Goal: Information Seeking & Learning: Check status

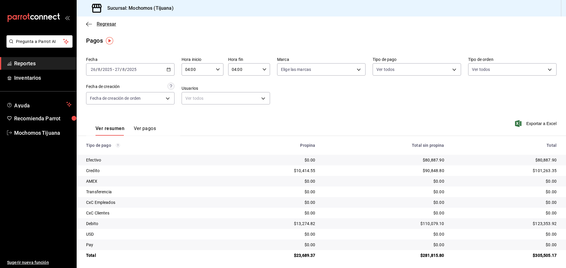
click at [94, 23] on span "Regresar" at bounding box center [101, 24] width 30 height 6
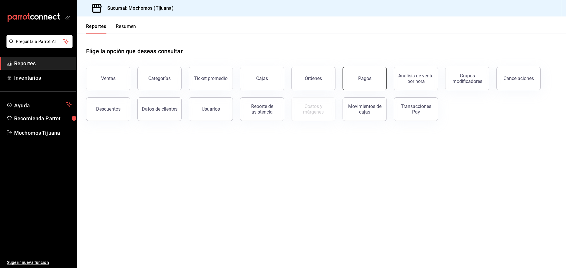
click at [369, 80] on div "Pagos" at bounding box center [364, 79] width 13 height 6
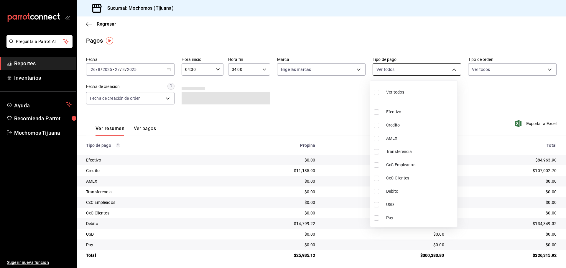
click at [452, 70] on body "Pregunta a Parrot AI Reportes Inventarios Ayuda Recomienda Parrot Mochomos Tiju…" at bounding box center [283, 134] width 566 height 268
click at [410, 128] on span "Credito" at bounding box center [420, 125] width 69 height 6
type input "a27a072c-b141-4985-9f83-ae60dbe2196b"
checkbox input "true"
click at [400, 189] on span "Debito" at bounding box center [422, 192] width 69 height 6
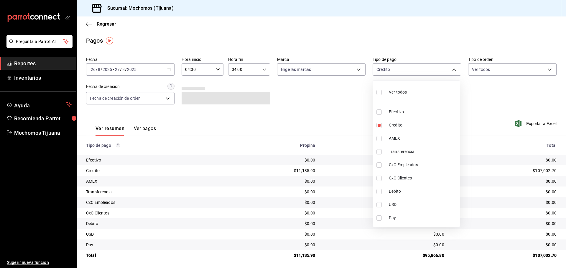
type input "a27a072c-b141-4985-9f83-ae60dbe2196b,b7370aa5-450f-4a05-bab4-2784151f97fb"
checkbox input "true"
click at [375, 92] on input "checkbox" at bounding box center [375, 92] width 5 height 5
checkbox input "true"
type input "e823c082-5bf3-4e6e-b961-f7623faa40a9,a27a072c-b141-4985-9f83-ae60dbe2196b,28e67…"
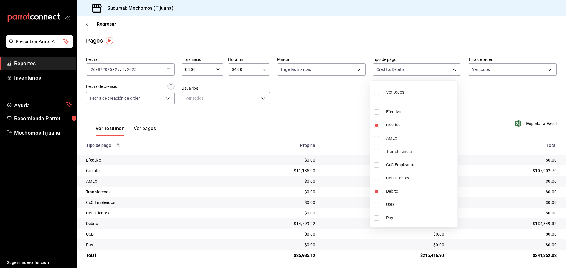
checkbox input "true"
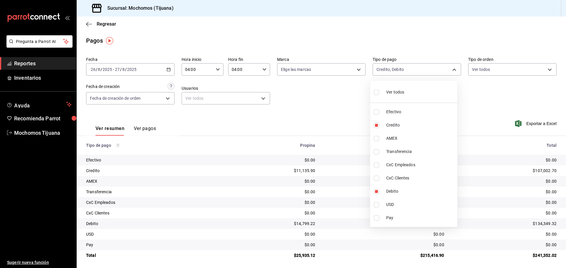
checkbox input "true"
click at [375, 92] on li "Ver todos" at bounding box center [416, 91] width 87 height 17
checkbox input "false"
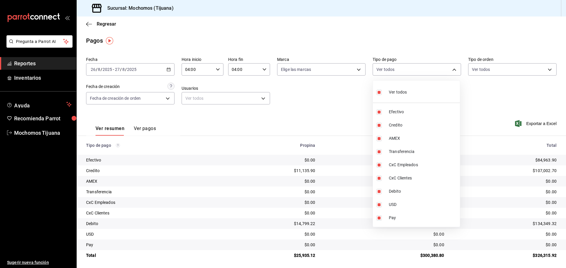
checkbox input "false"
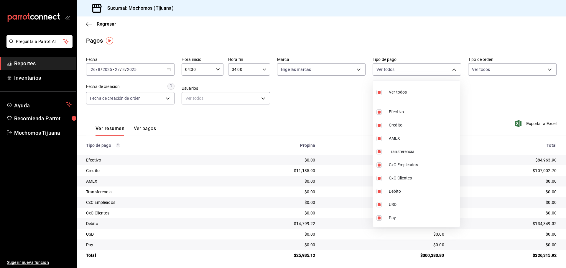
checkbox input "false"
click at [359, 111] on div at bounding box center [283, 134] width 566 height 268
